Goal: Task Accomplishment & Management: Complete application form

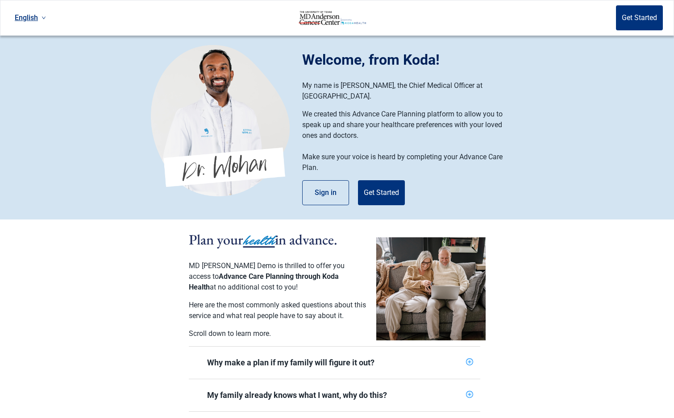
scroll to position [45, 0]
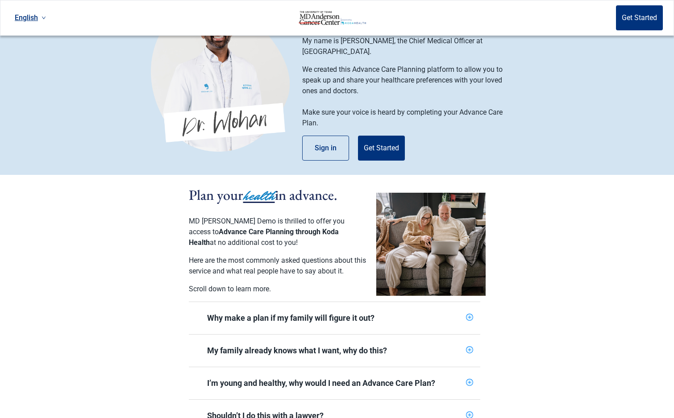
click at [601, 318] on section "Plan your health in advance. MD [PERSON_NAME] Demo is thrilled to offer you acc…" at bounding box center [337, 303] width 674 height 257
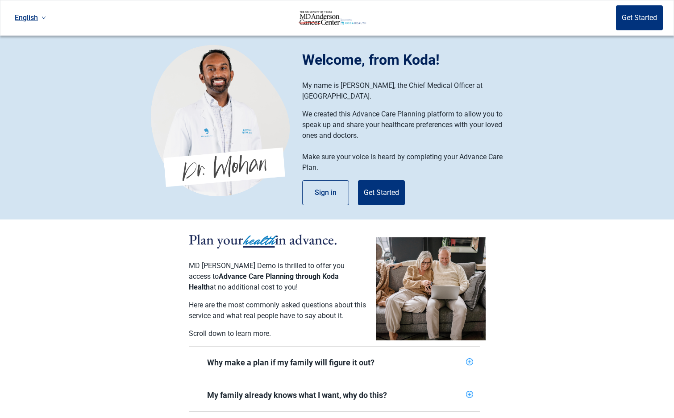
click at [519, 168] on div "Welcome, from Koda! My name is [PERSON_NAME], the Chief Medical Officer at [GEO…" at bounding box center [412, 127] width 221 height 156
click at [327, 182] on button "Sign in" at bounding box center [325, 192] width 47 height 25
click at [386, 184] on button "Get Started" at bounding box center [381, 192] width 47 height 25
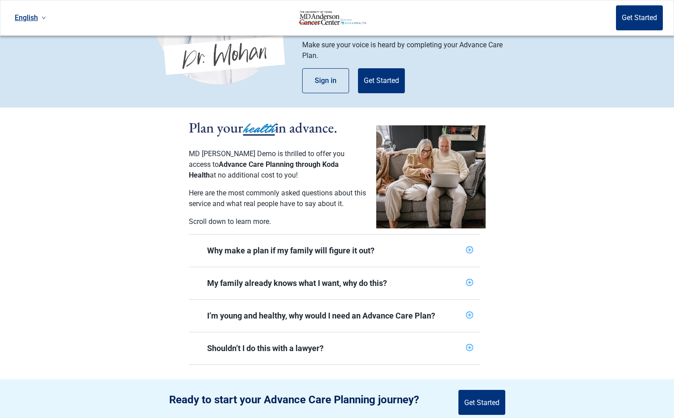
scroll to position [134, 0]
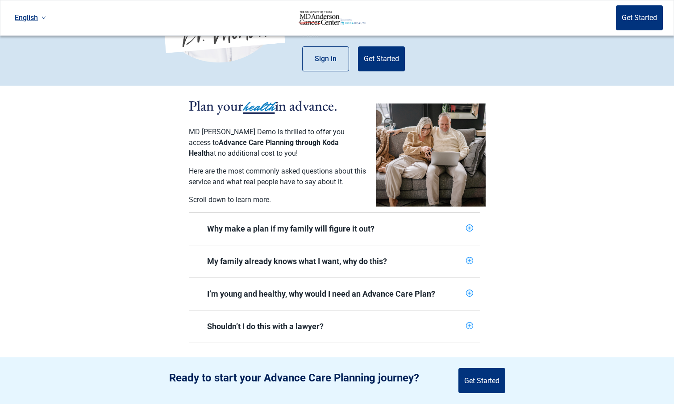
click at [308, 225] on div "Why make a plan if my family will figure it out?" at bounding box center [334, 228] width 255 height 11
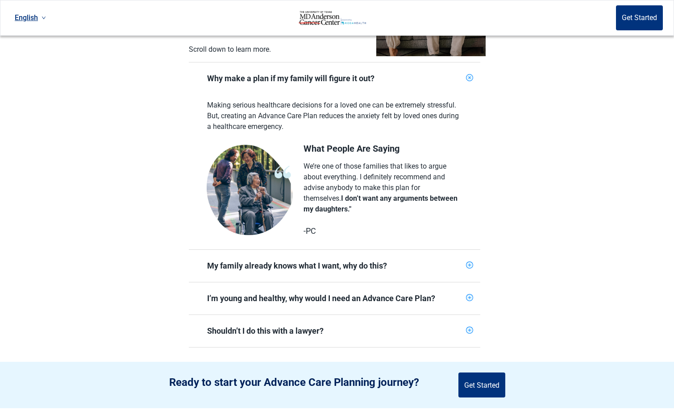
scroll to position [312, 0]
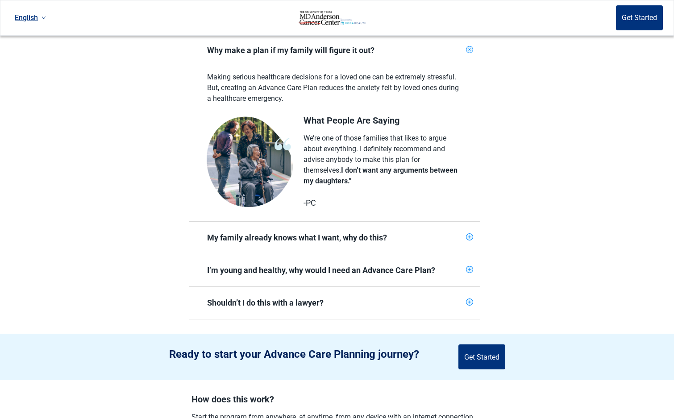
click at [253, 232] on div "My family already knows what I want, why do this?" at bounding box center [334, 237] width 255 height 11
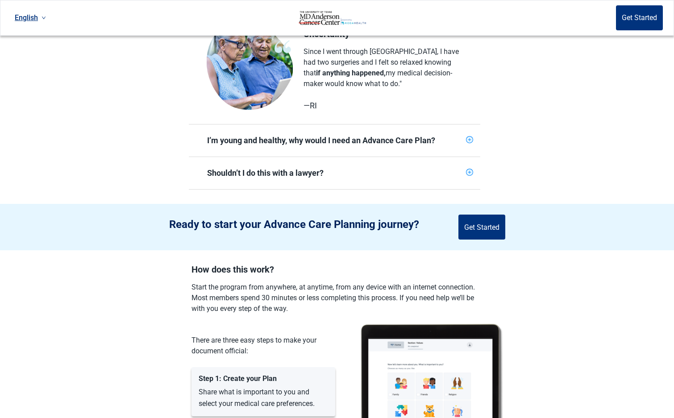
scroll to position [714, 0]
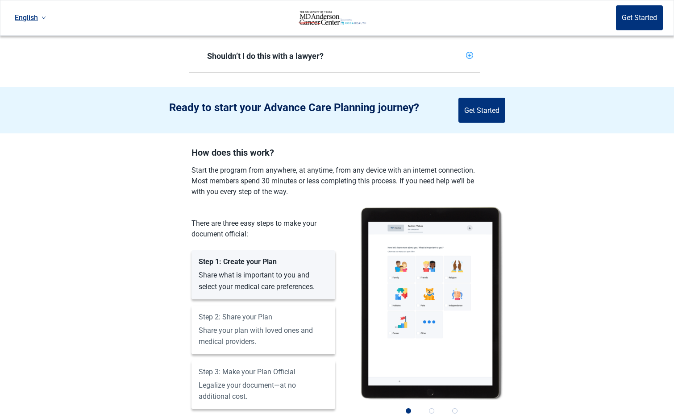
click at [113, 101] on section "Ready to start your Advance Care Planning journey? Get Started" at bounding box center [337, 110] width 674 height 46
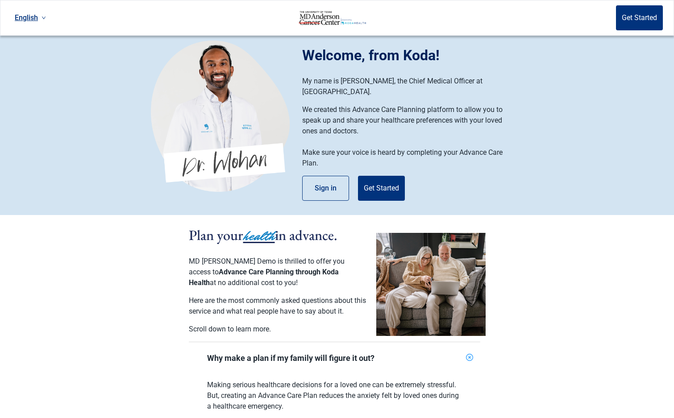
scroll to position [0, 0]
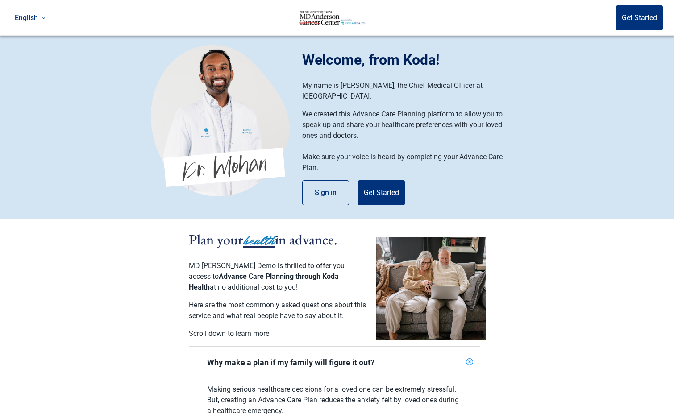
click at [104, 110] on section "Welcome, from Koda! My name is [PERSON_NAME], the Chief Medical Officer at [GEO…" at bounding box center [337, 128] width 674 height 184
click at [468, 358] on icon "plus-circle" at bounding box center [469, 362] width 8 height 8
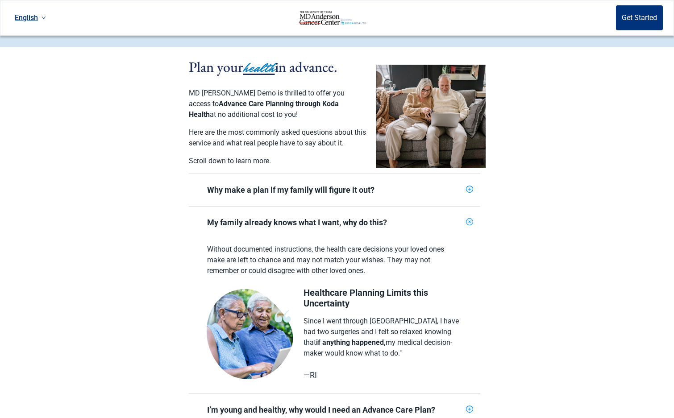
scroll to position [178, 0]
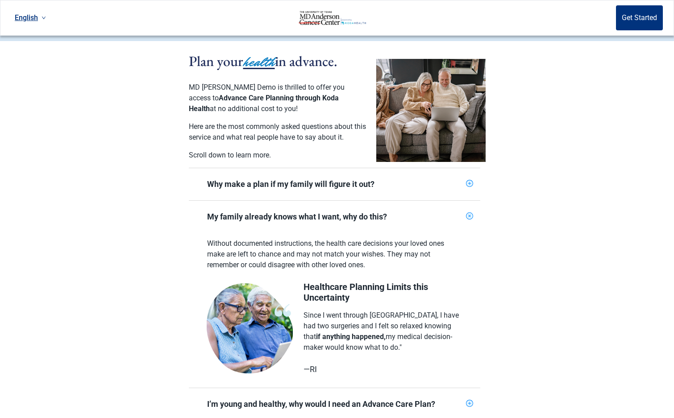
click at [576, 251] on section "Plan your health in advance. MD [PERSON_NAME] Demo is thrilled to offer you acc…" at bounding box center [337, 247] width 674 height 412
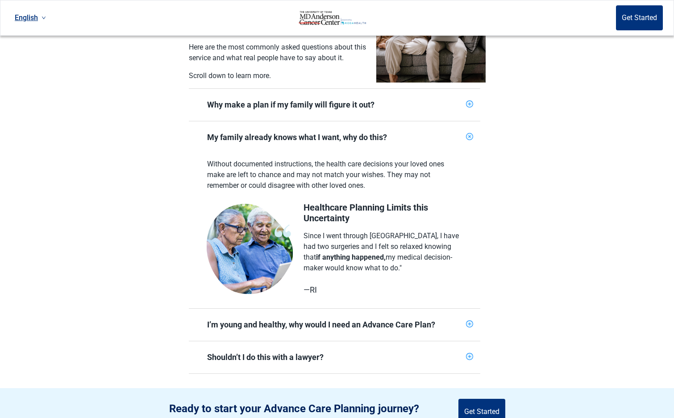
scroll to position [268, 0]
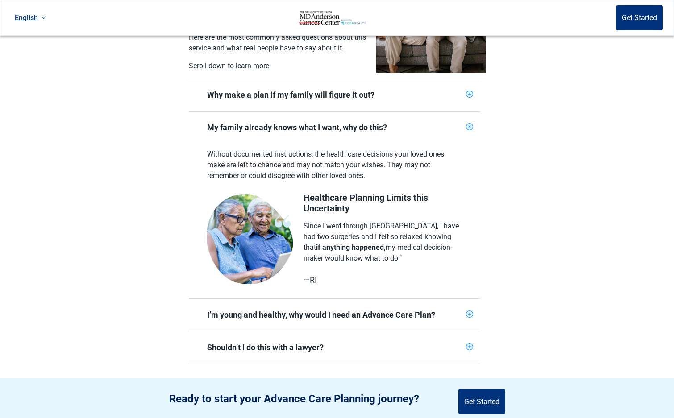
click at [231, 310] on div "I’m young and healthy, why would I need an Advance Care Plan?" at bounding box center [334, 315] width 255 height 11
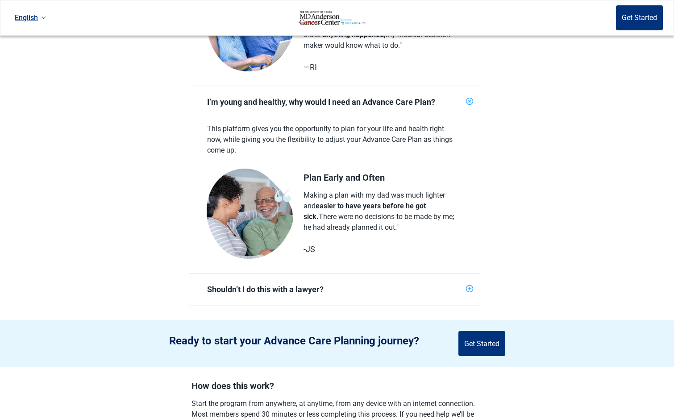
scroll to position [491, 0]
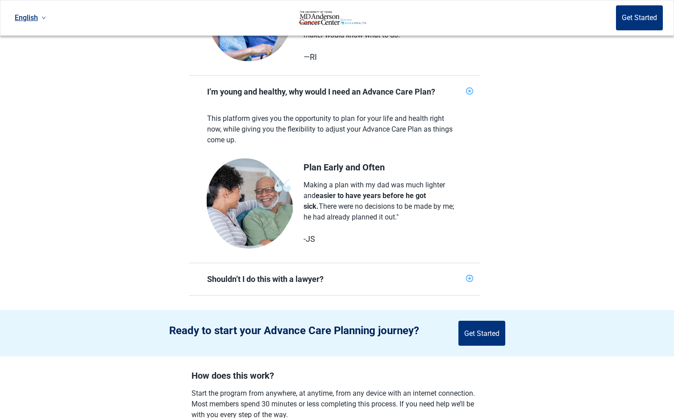
click at [256, 279] on span "Shouldn’t I do this with a lawyer?" at bounding box center [329, 279] width 266 height 21
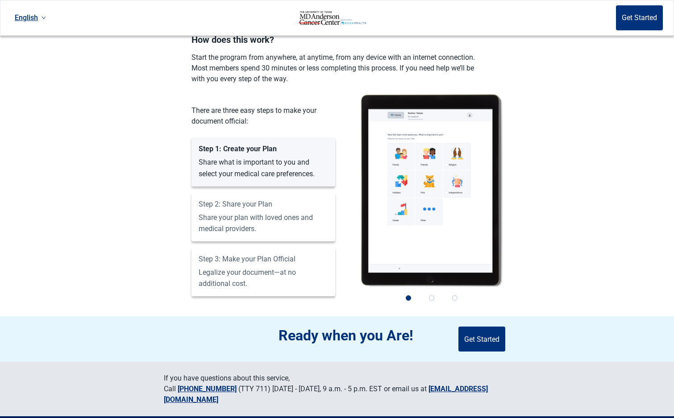
scroll to position [1026, 0]
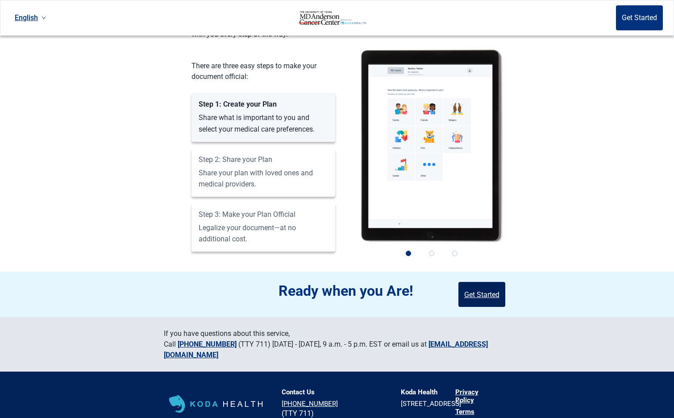
click at [471, 288] on button "Get Started" at bounding box center [481, 294] width 47 height 25
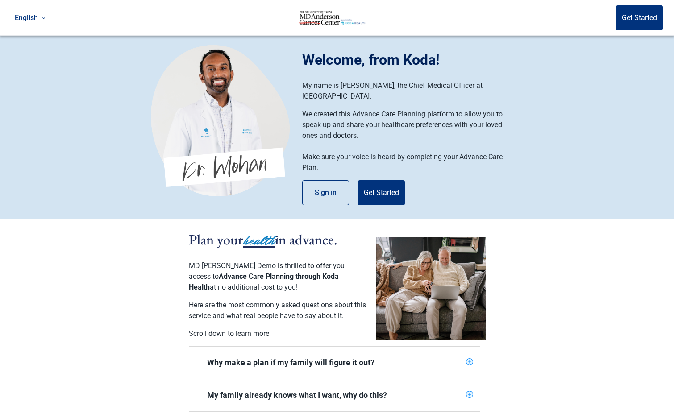
click at [45, 19] on icon "down" at bounding box center [43, 18] width 4 height 4
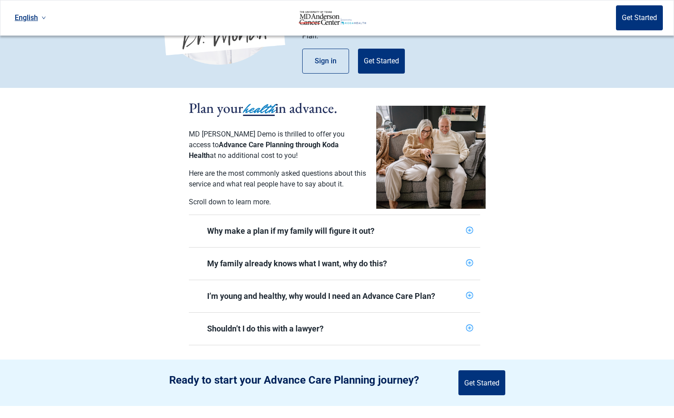
scroll to position [134, 0]
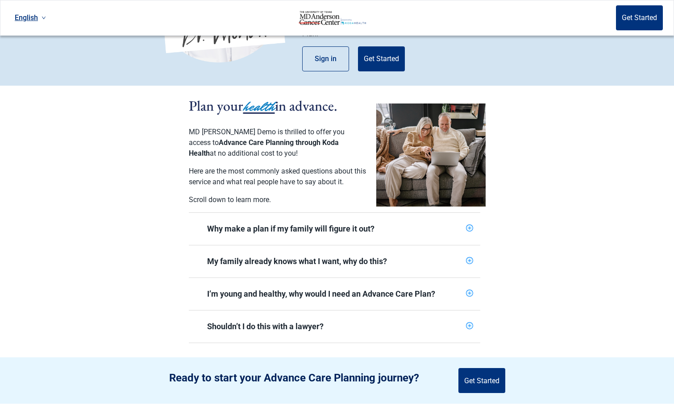
click at [268, 230] on span "Why make a plan if my family will figure it out?" at bounding box center [329, 228] width 266 height 21
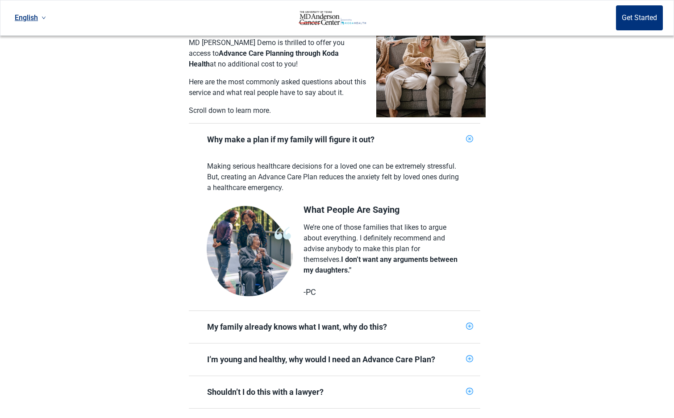
scroll to position [268, 0]
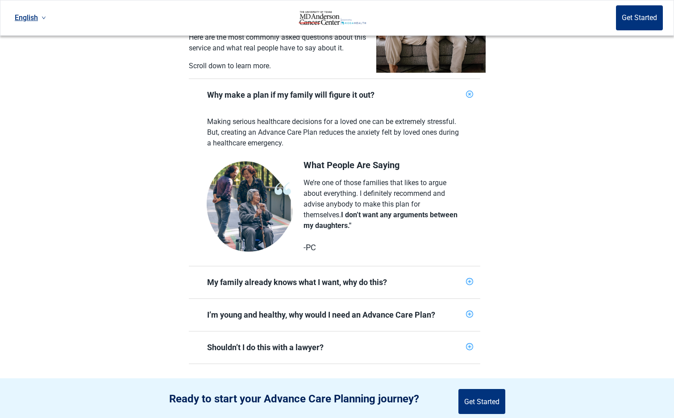
click at [347, 279] on div "My family already knows what I want, why do this?" at bounding box center [334, 282] width 255 height 11
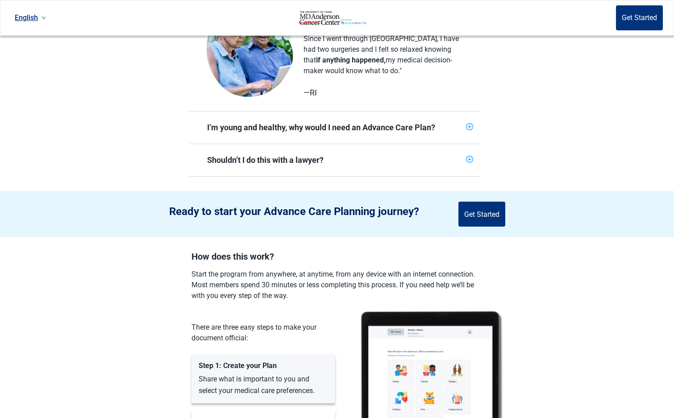
scroll to position [624, 0]
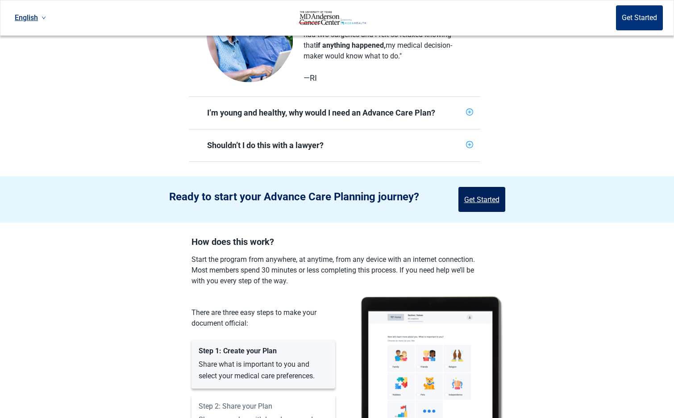
click at [500, 194] on button "Get Started" at bounding box center [481, 199] width 47 height 25
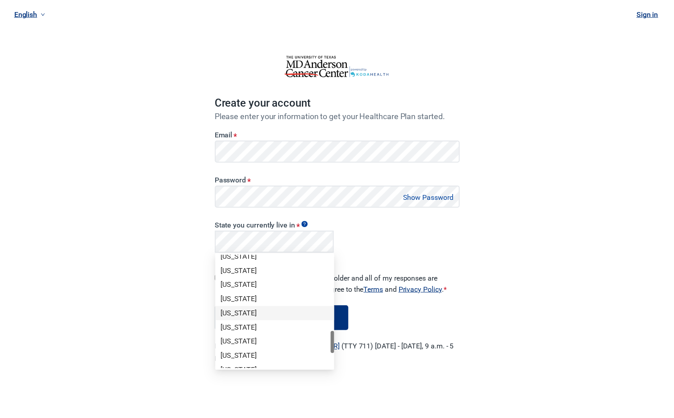
scroll to position [535, 0]
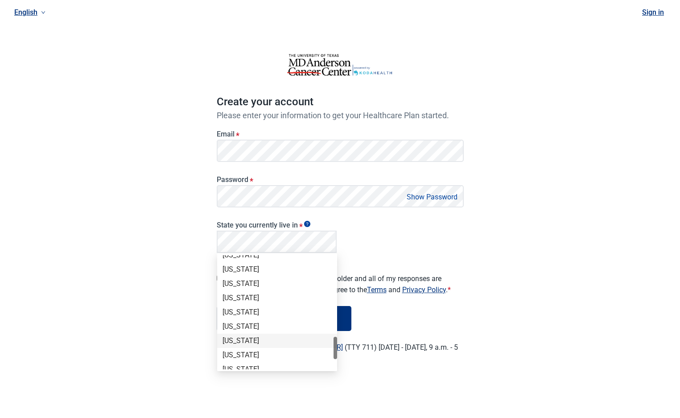
click at [250, 341] on div "[US_STATE]" at bounding box center [277, 341] width 109 height 10
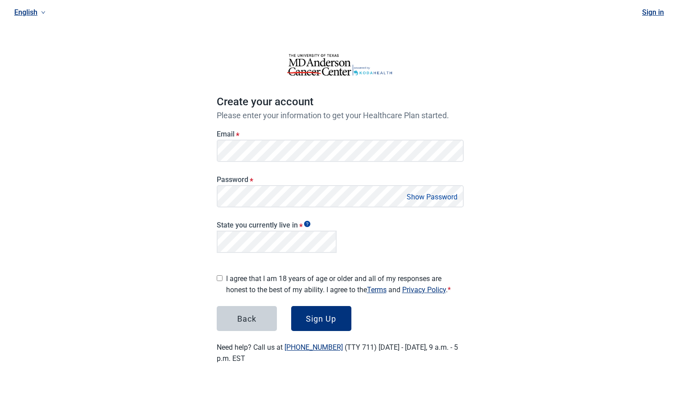
click at [220, 275] on input "I agree that I am 18 years of age or older and all of my responses are honest t…" at bounding box center [220, 278] width 6 height 6
checkbox input "true"
click at [328, 317] on div "Sign Up" at bounding box center [321, 318] width 30 height 9
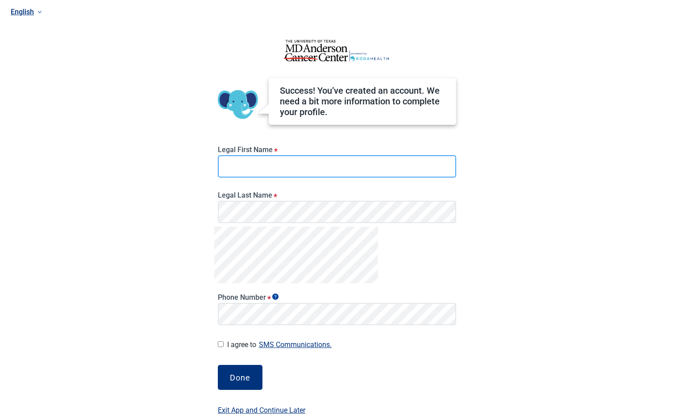
click at [317, 161] on input "Legal First Name *" at bounding box center [337, 166] width 238 height 22
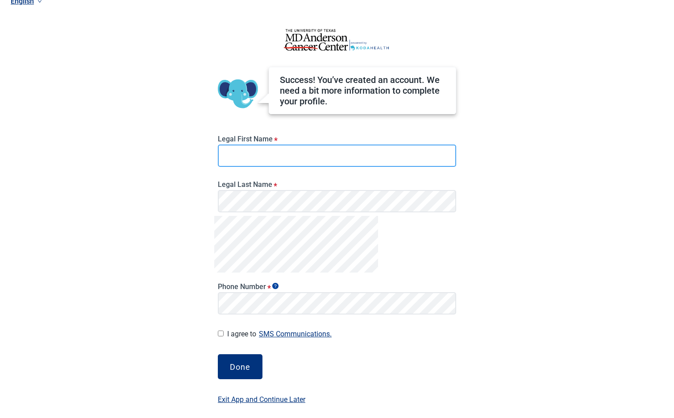
scroll to position [16, 0]
